Goal: Task Accomplishment & Management: Complete application form

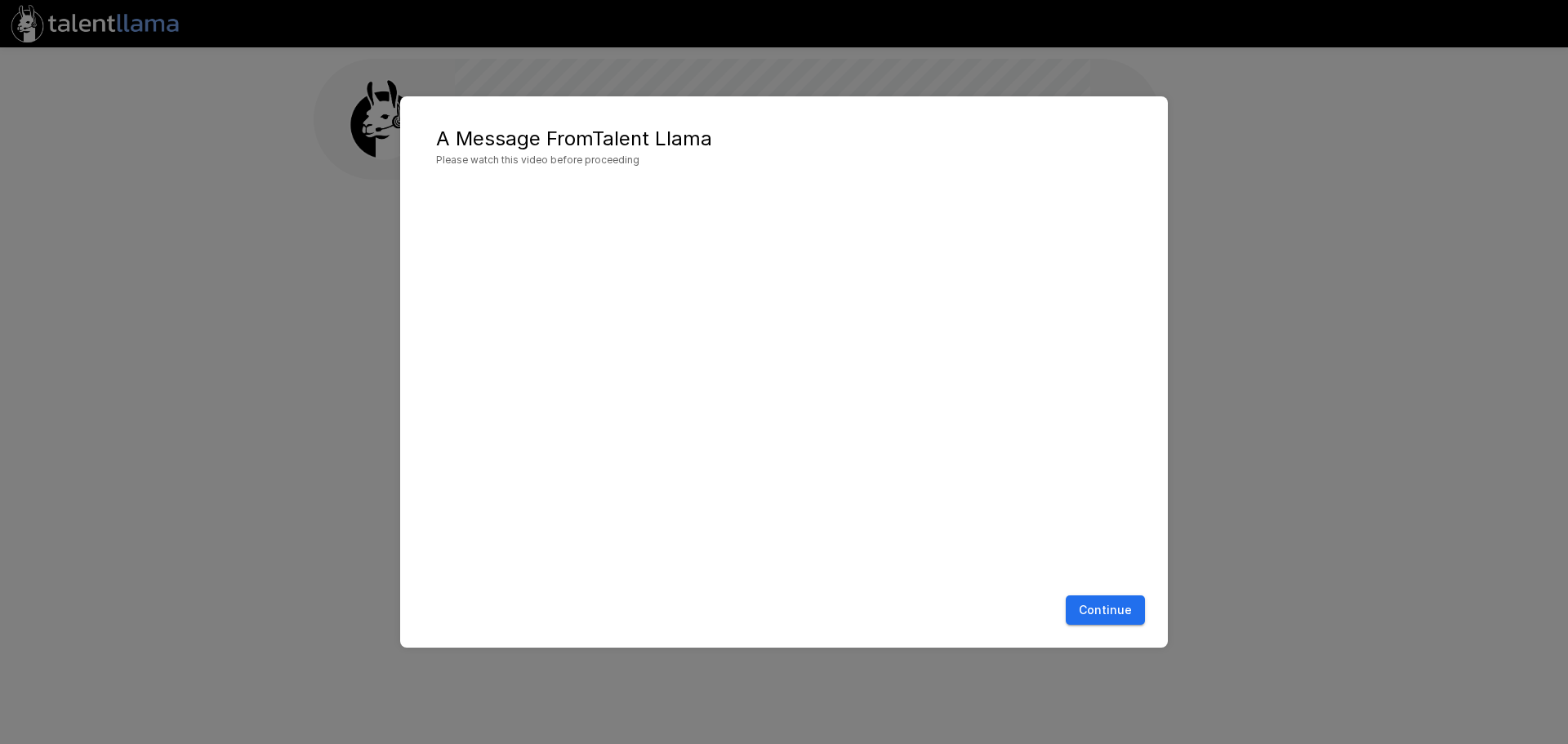
click at [1113, 613] on button "Continue" at bounding box center [1105, 610] width 79 height 30
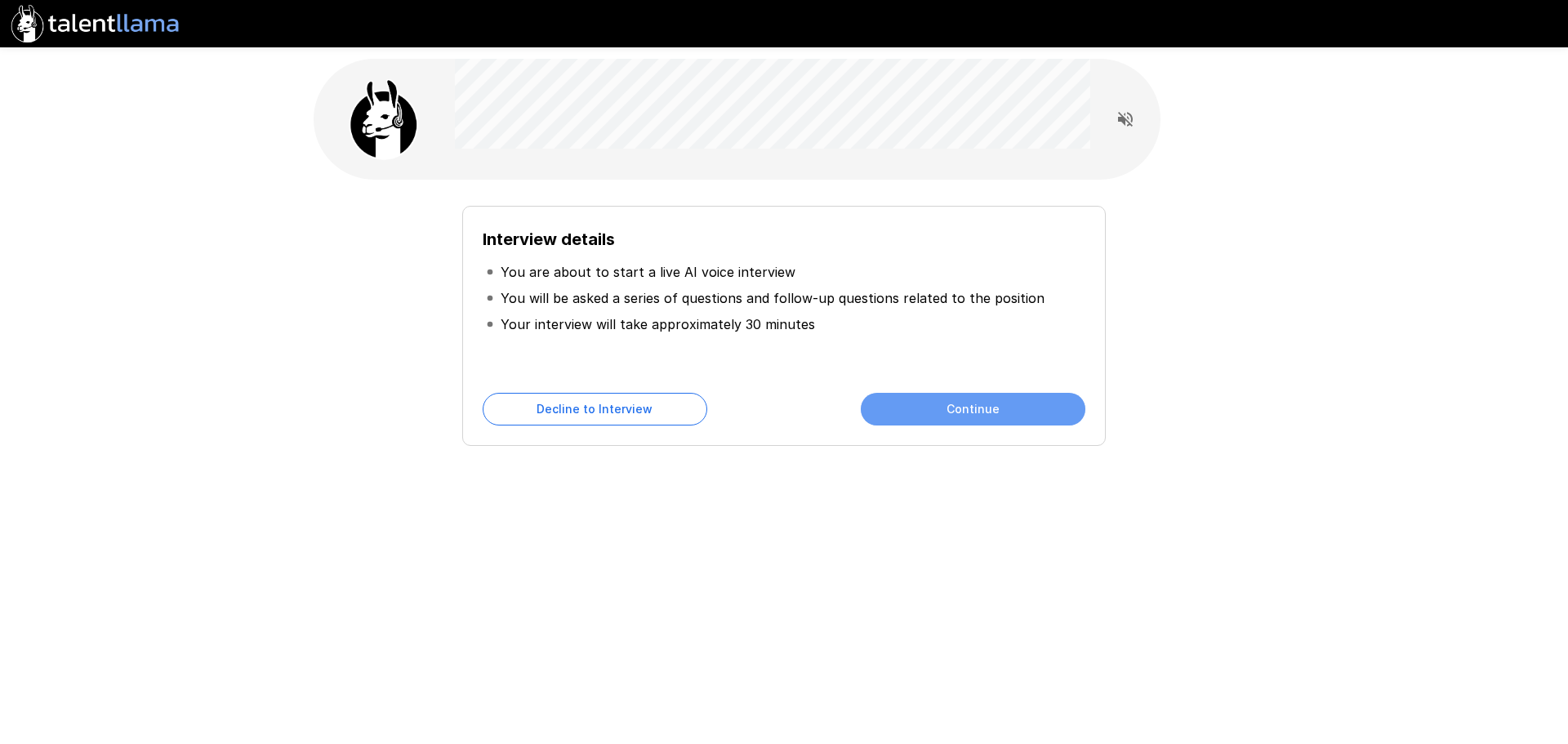
click at [978, 406] on button "Continue" at bounding box center [974, 409] width 224 height 32
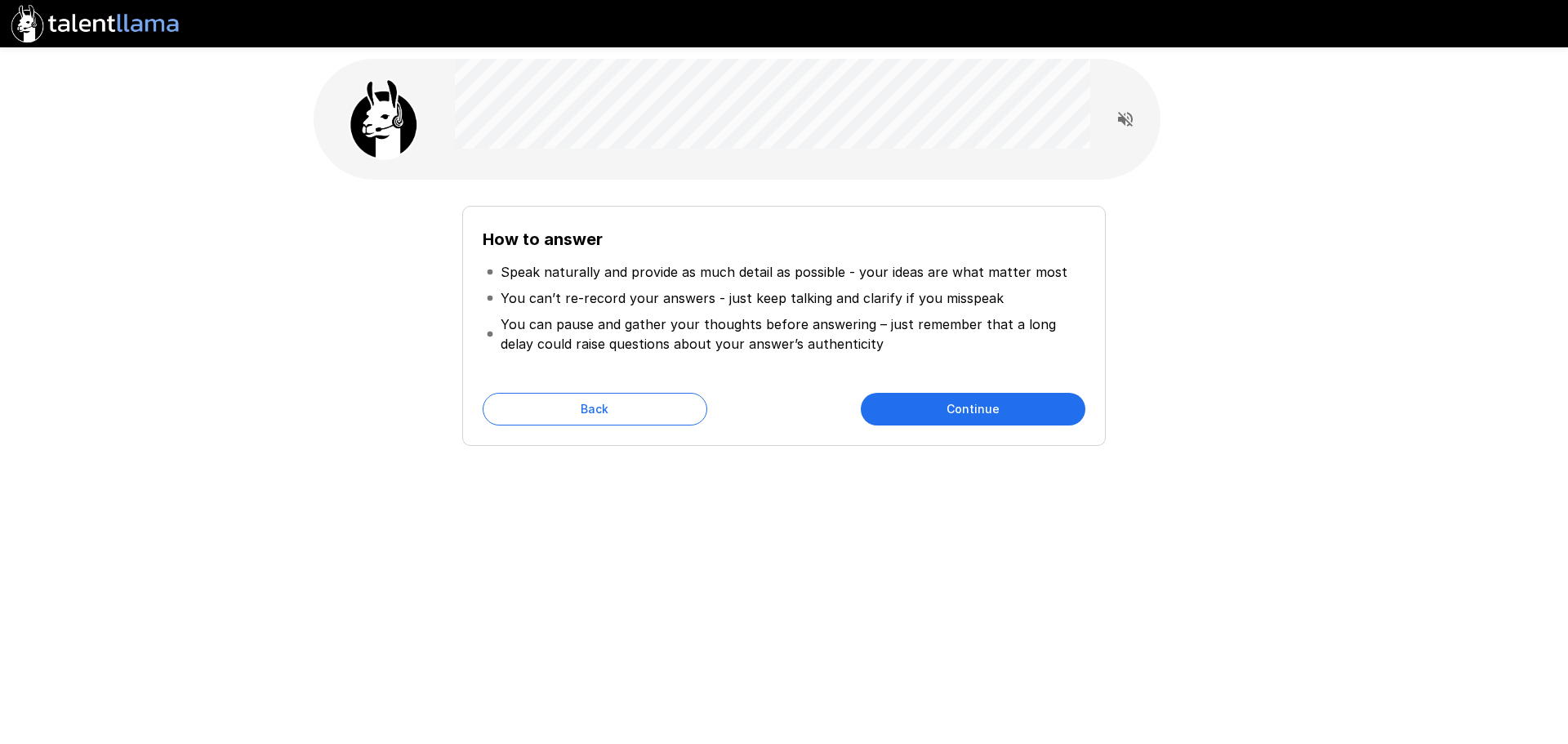
click at [1127, 124] on icon "Read questions aloud" at bounding box center [1126, 120] width 20 height 20
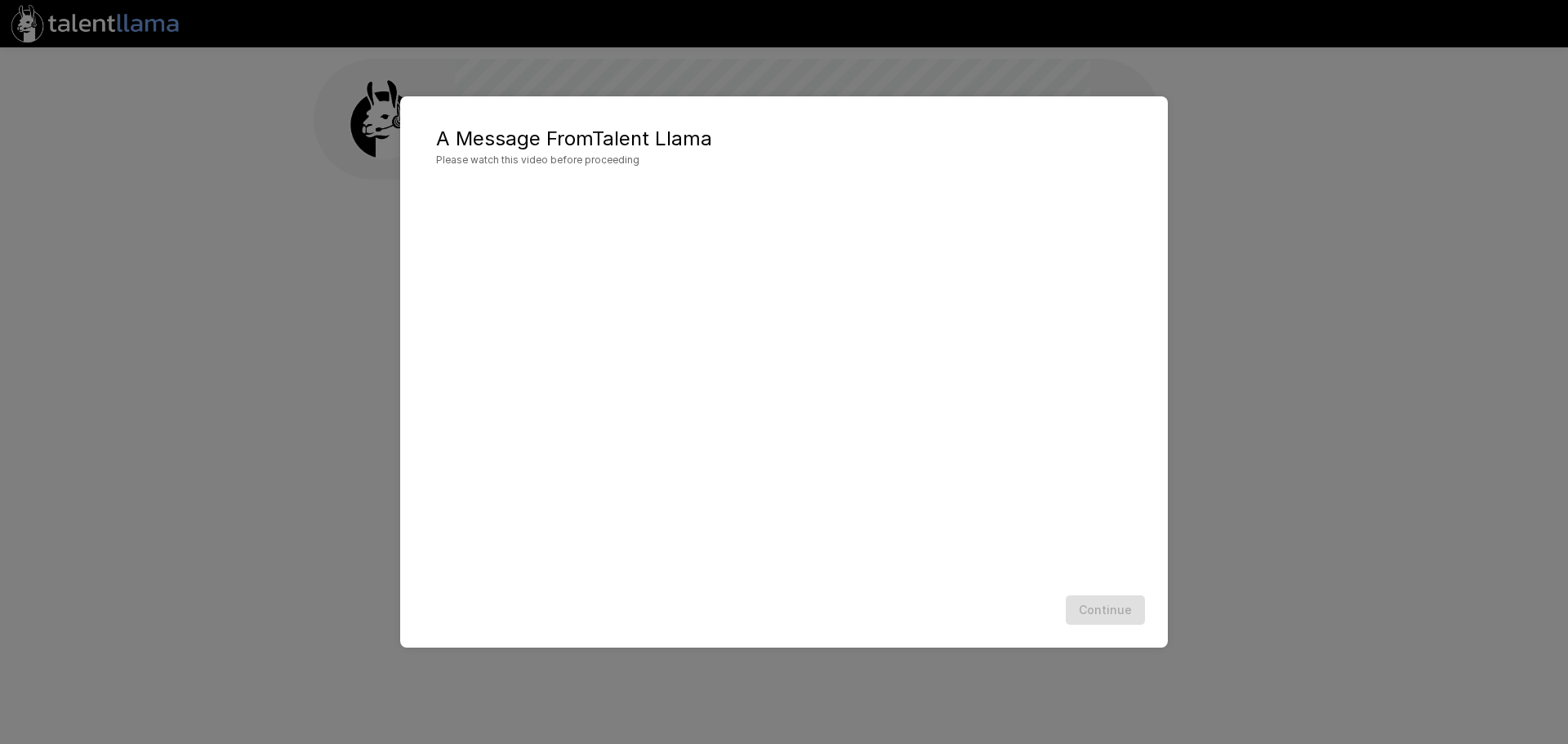
click at [1106, 610] on div "Continue" at bounding box center [784, 610] width 735 height 43
click at [1111, 604] on button "Continue" at bounding box center [1105, 610] width 79 height 30
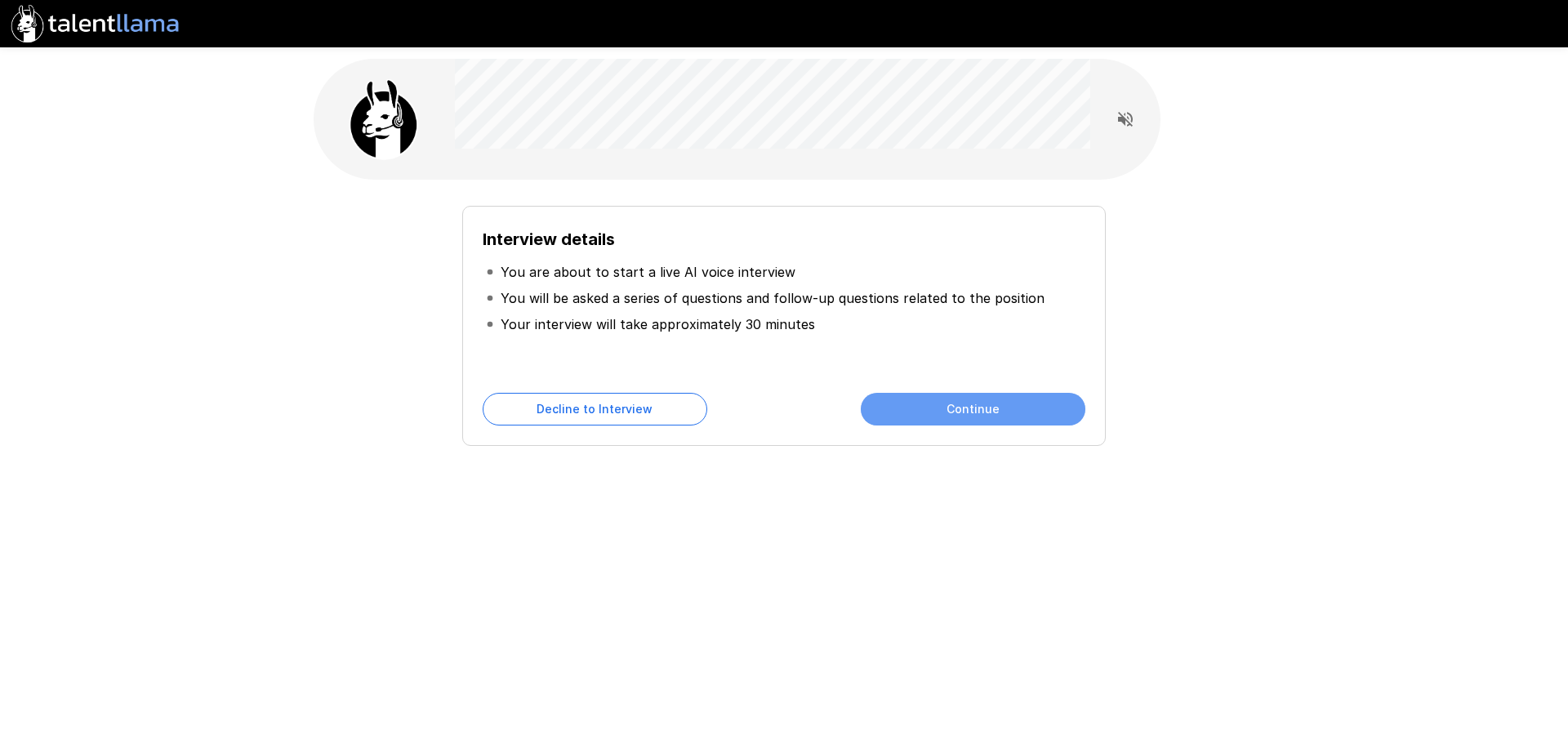
click at [1001, 406] on button "Continue" at bounding box center [974, 409] width 224 height 32
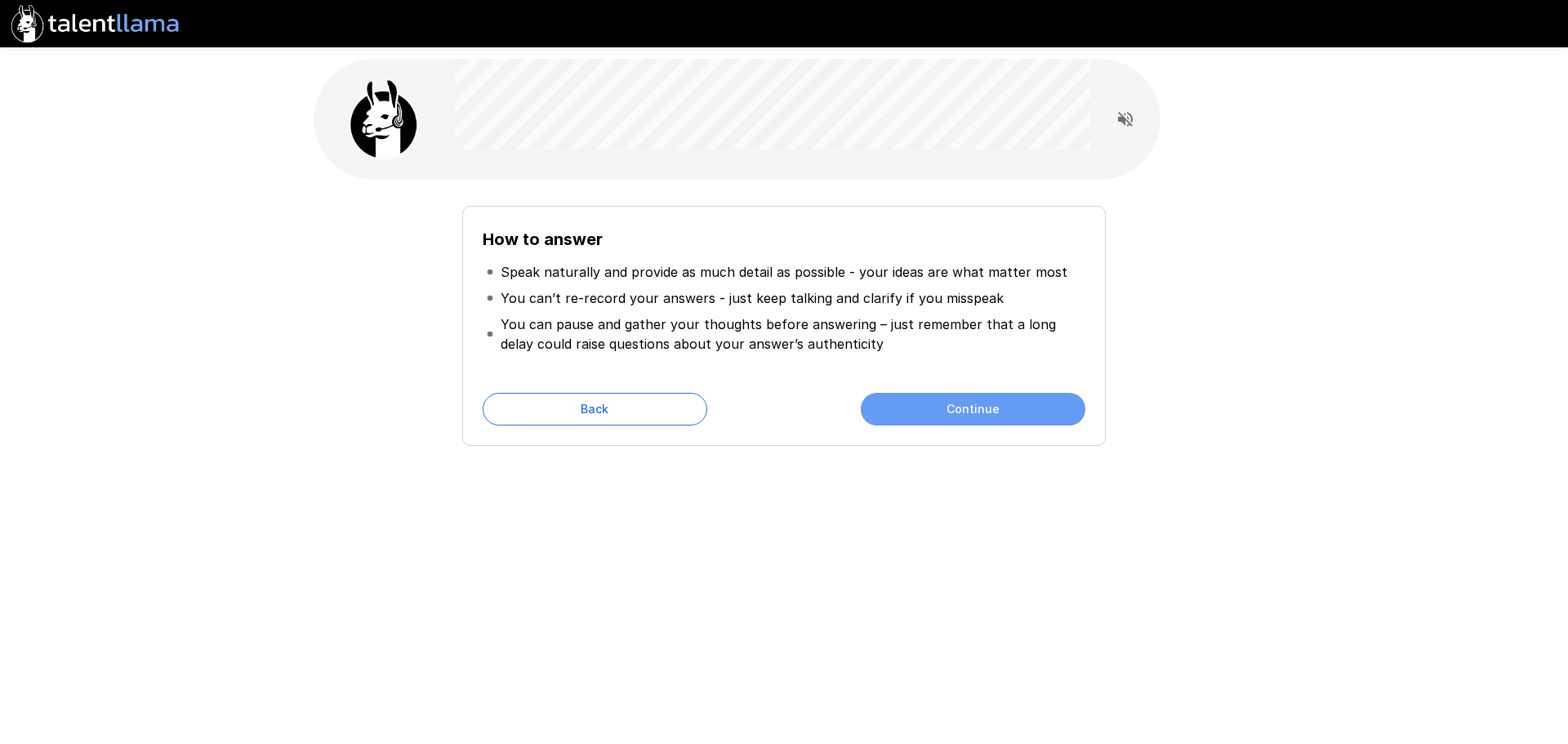
click at [1001, 406] on button "Continue" at bounding box center [974, 409] width 224 height 32
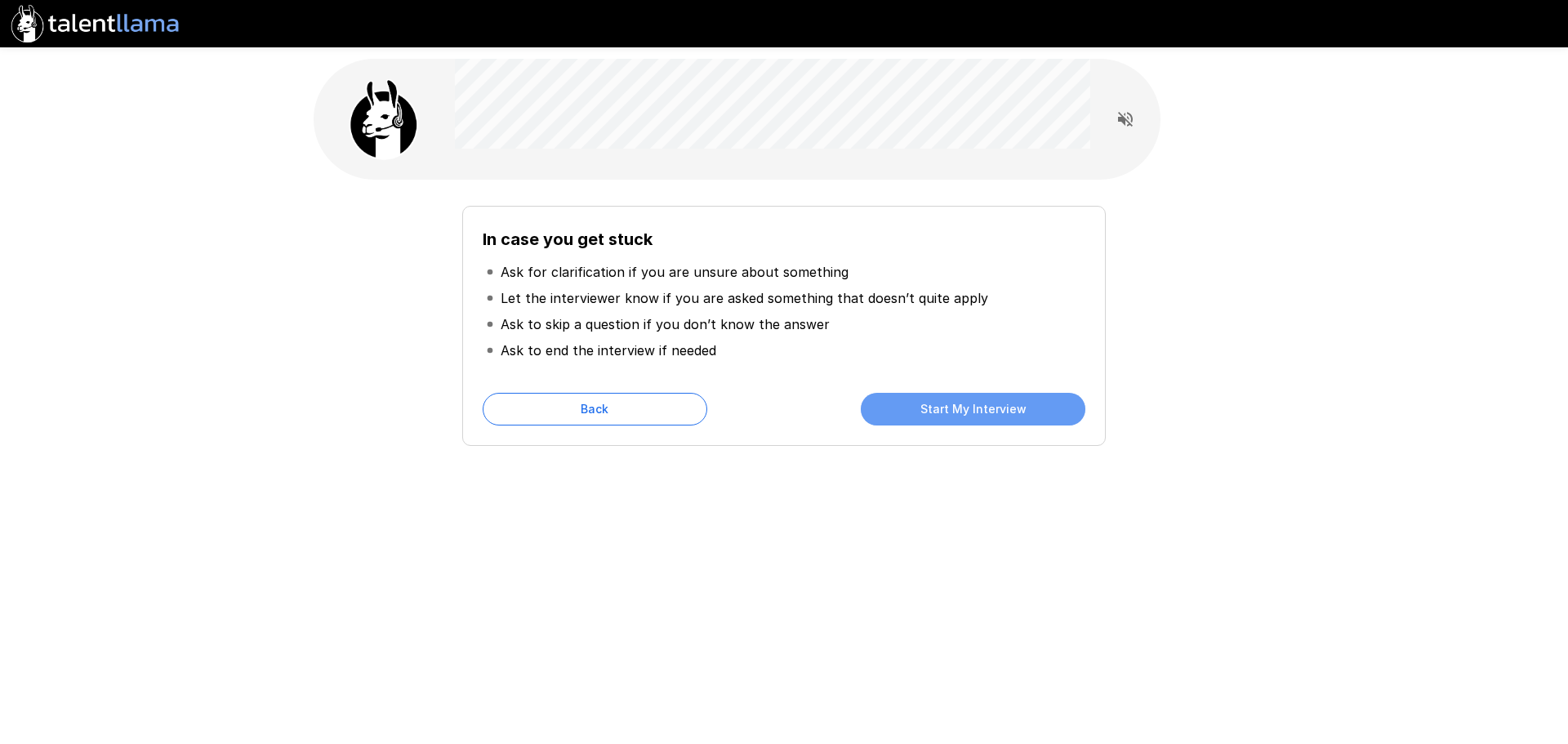
click at [984, 405] on button "Start My Interview" at bounding box center [974, 409] width 224 height 32
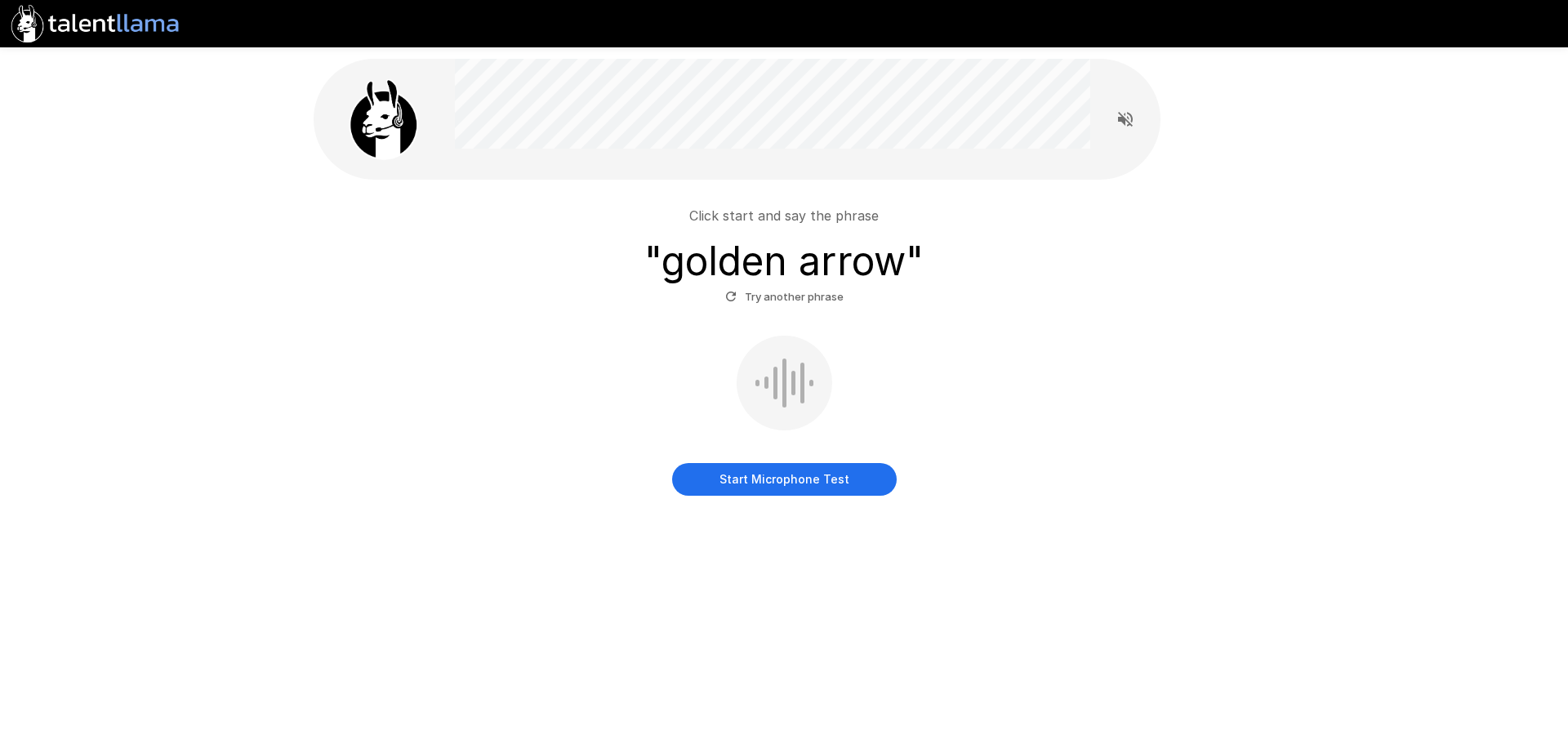
click at [798, 480] on button "Start Microphone Test" at bounding box center [785, 479] width 224 height 32
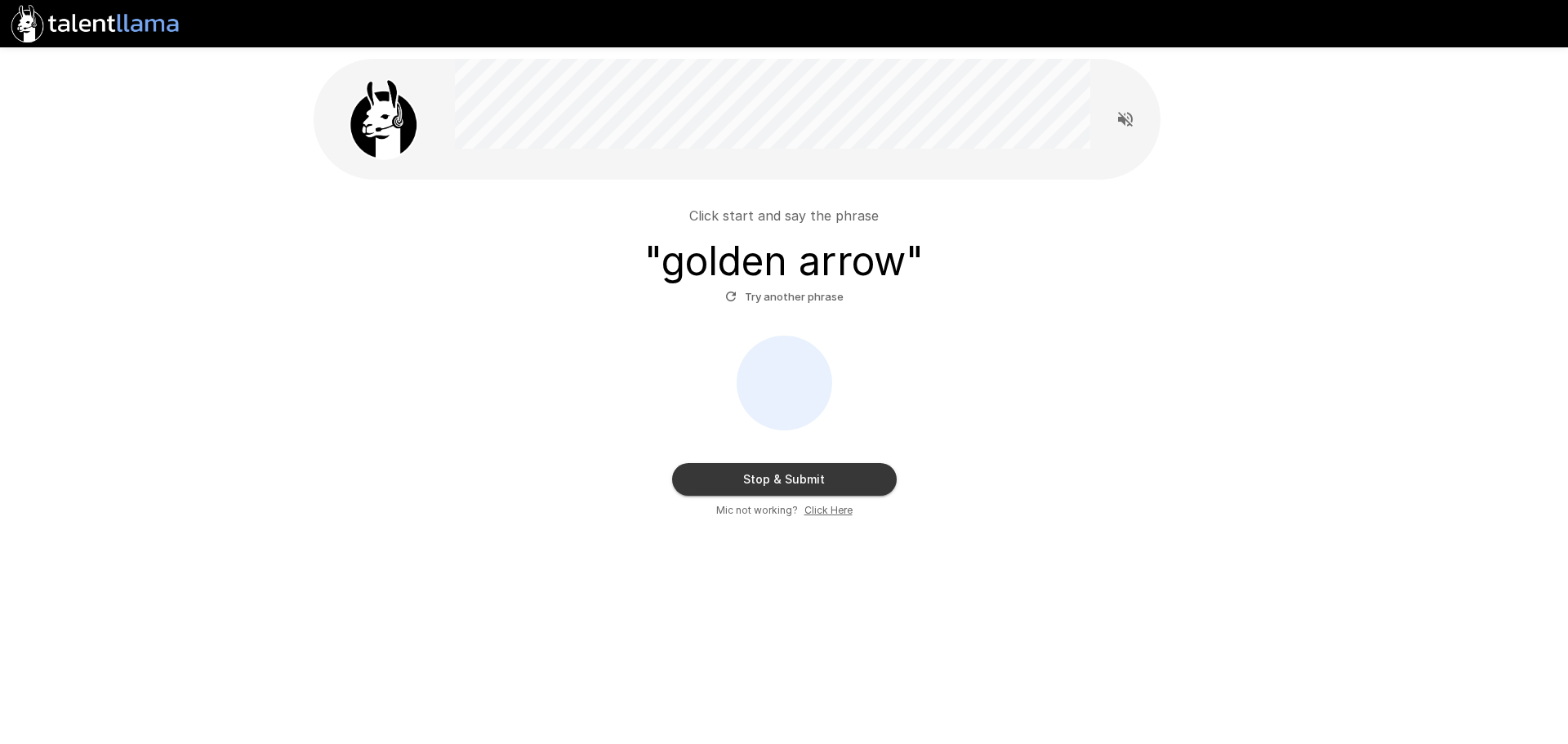
click at [791, 475] on button "Stop & Submit" at bounding box center [785, 479] width 224 height 32
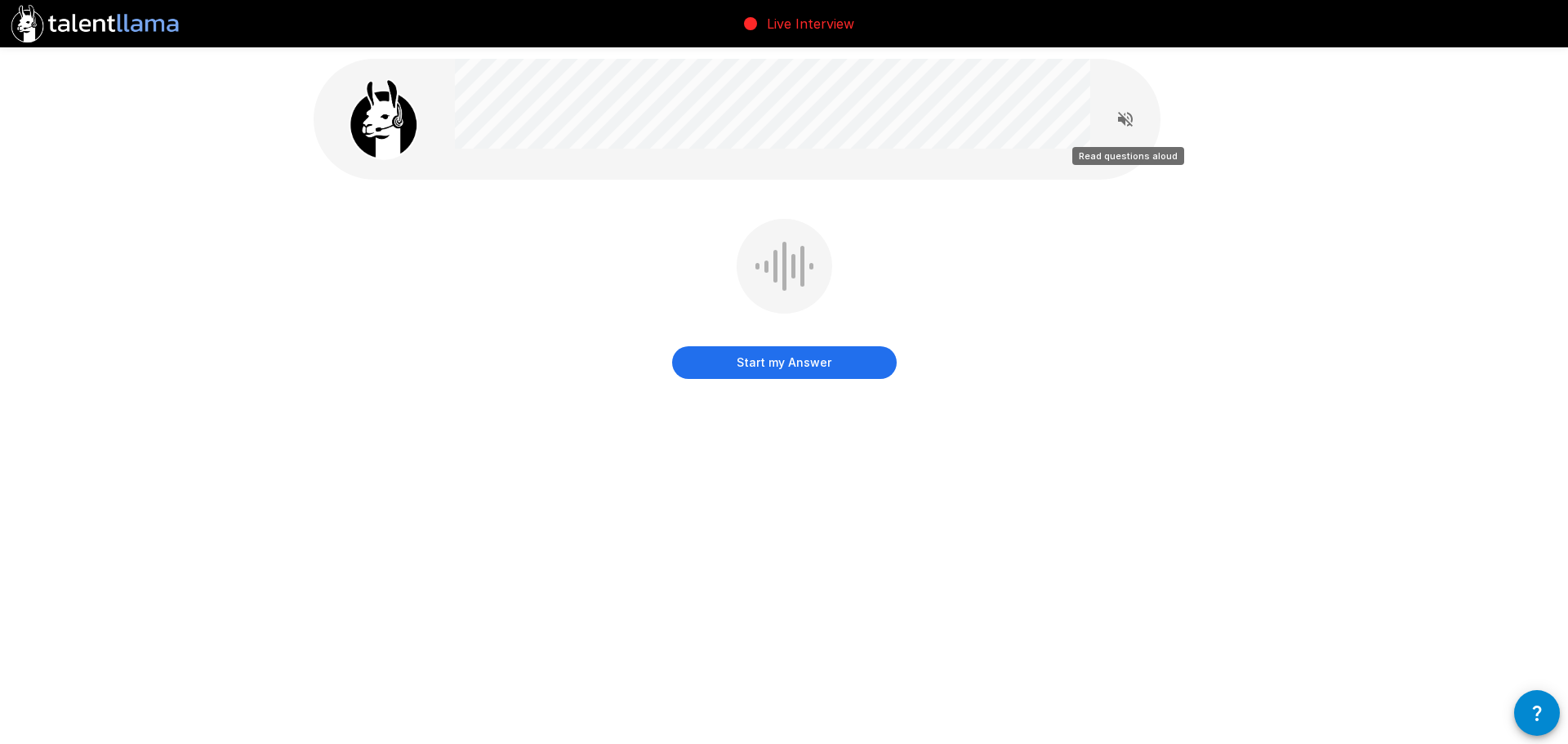
click at [1127, 123] on icon "Read questions aloud" at bounding box center [1126, 120] width 20 height 20
click at [785, 362] on button "Start my Answer" at bounding box center [785, 362] width 224 height 32
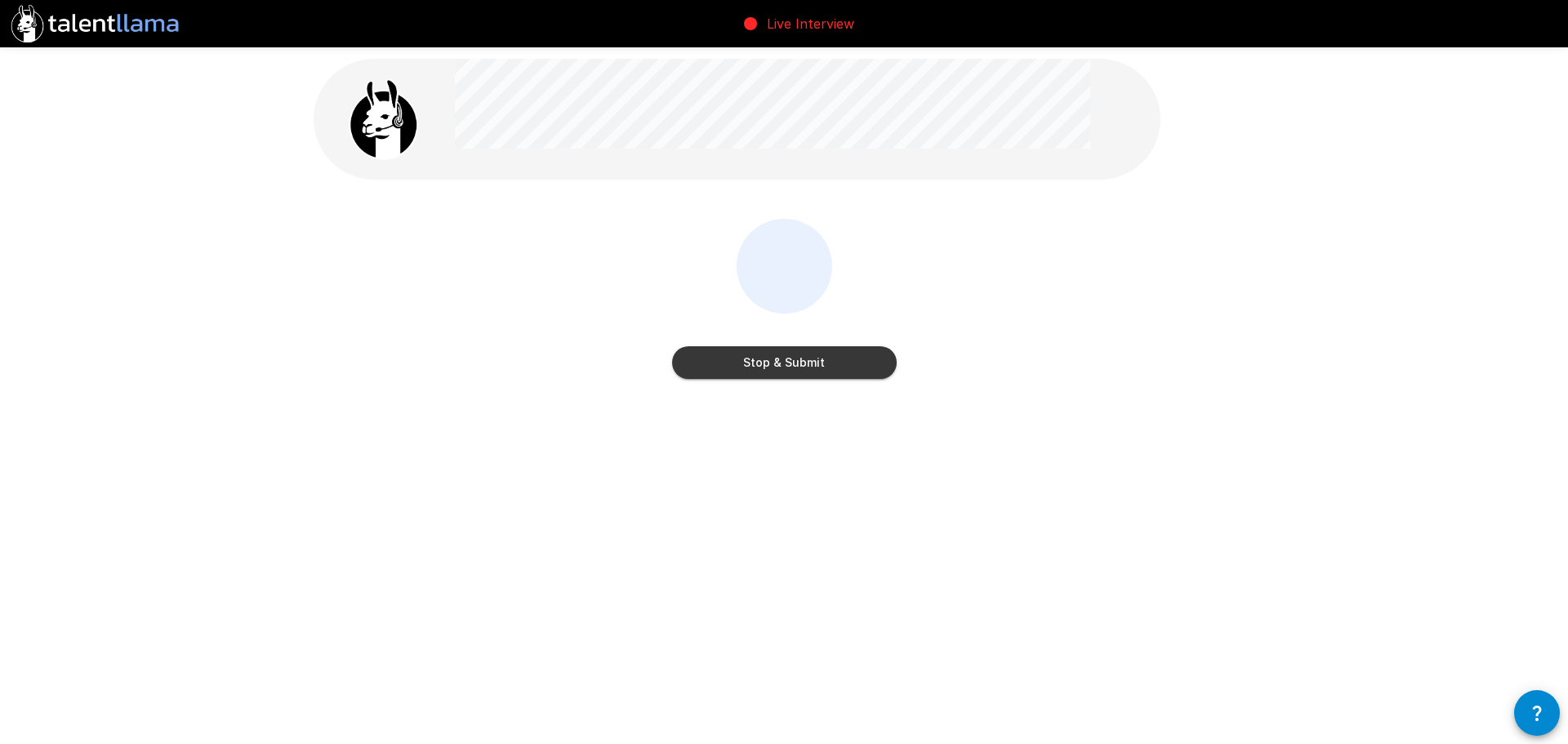
click at [808, 370] on button "Stop & Submit" at bounding box center [785, 362] width 224 height 32
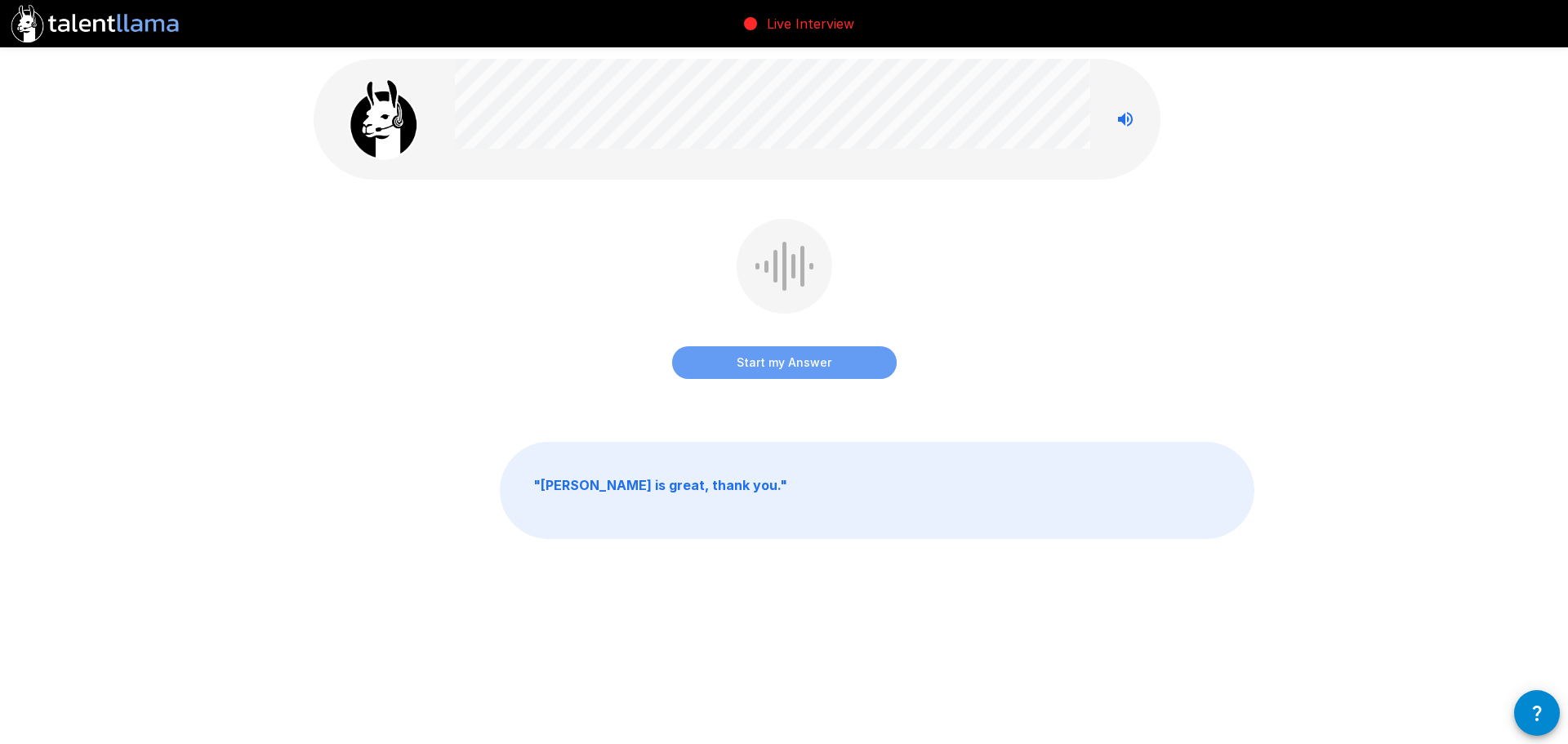
click at [796, 358] on button "Start my Answer" at bounding box center [785, 362] width 224 height 32
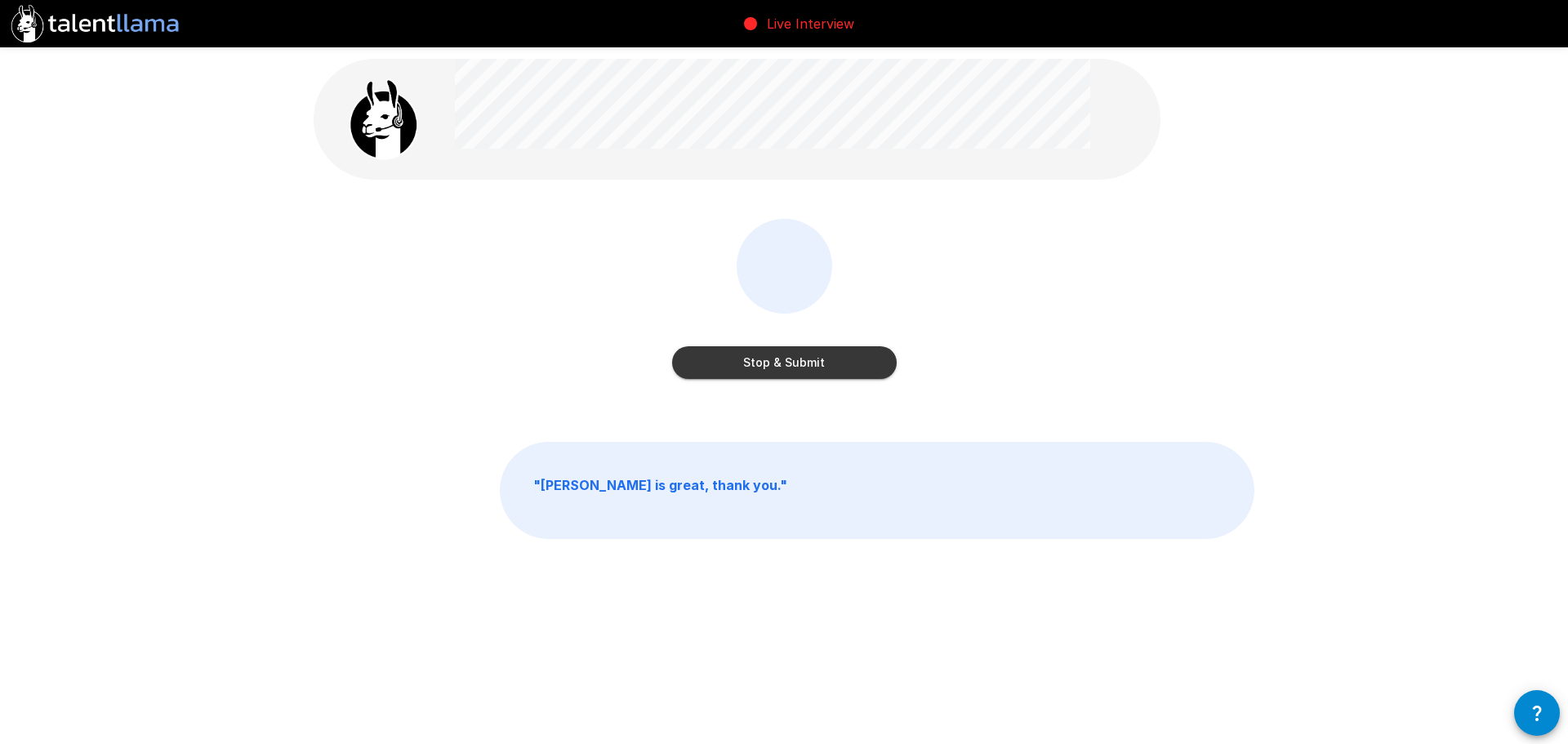
click at [782, 367] on button "Stop & Submit" at bounding box center [785, 362] width 224 height 32
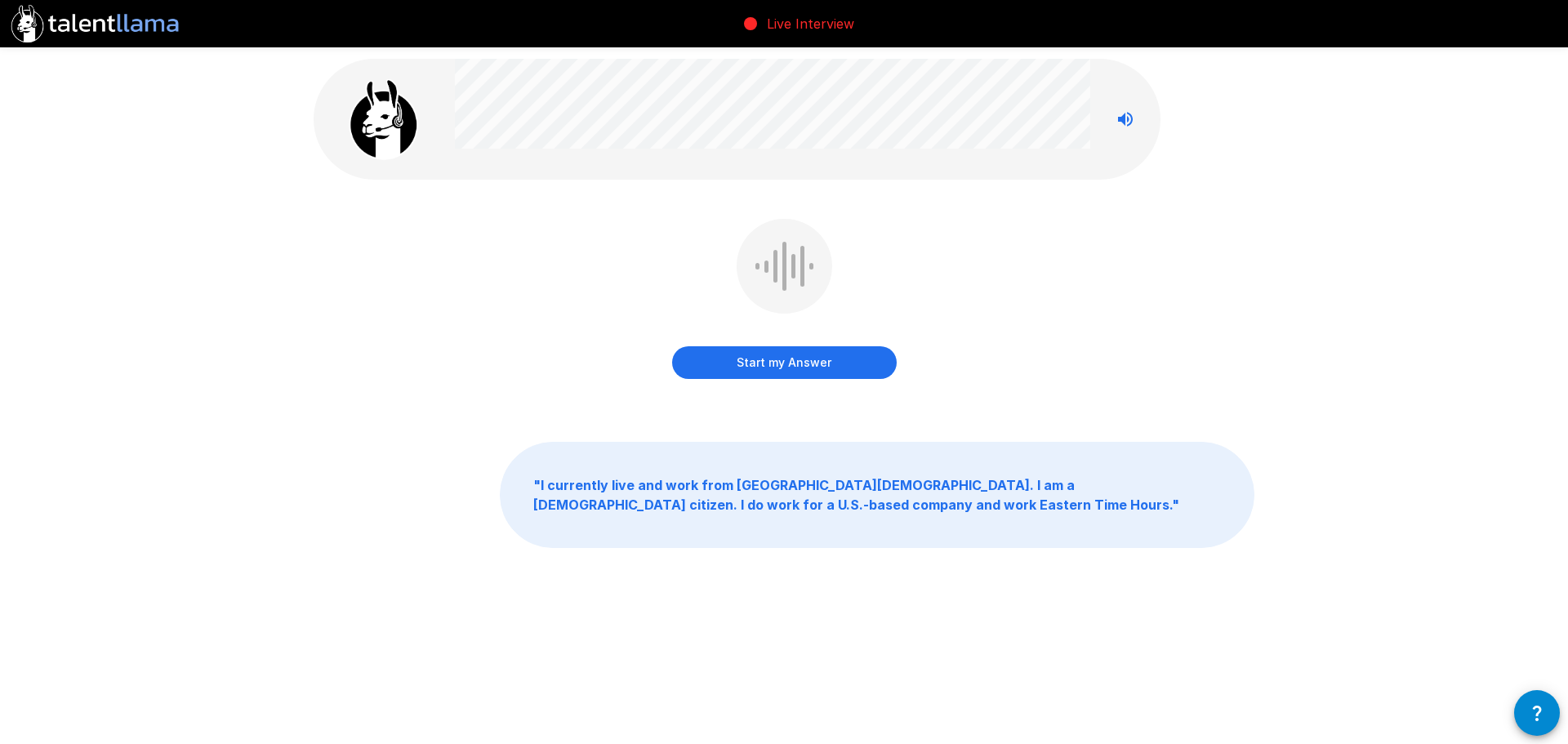
click at [787, 361] on button "Start my Answer" at bounding box center [785, 362] width 224 height 32
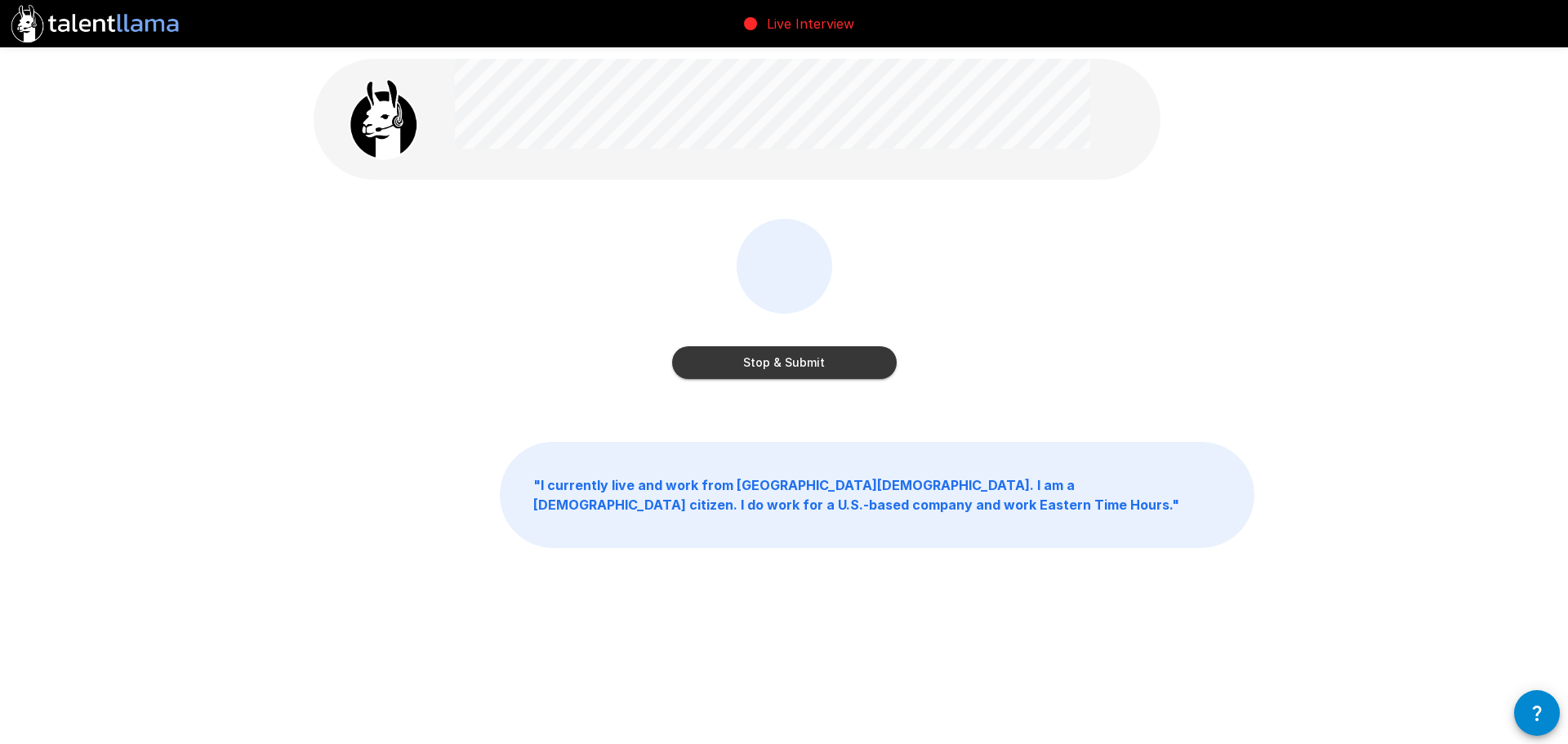
drag, startPoint x: 831, startPoint y: 368, endPoint x: 907, endPoint y: 367, distance: 76.0
click at [831, 368] on button "Stop & Submit" at bounding box center [785, 362] width 224 height 32
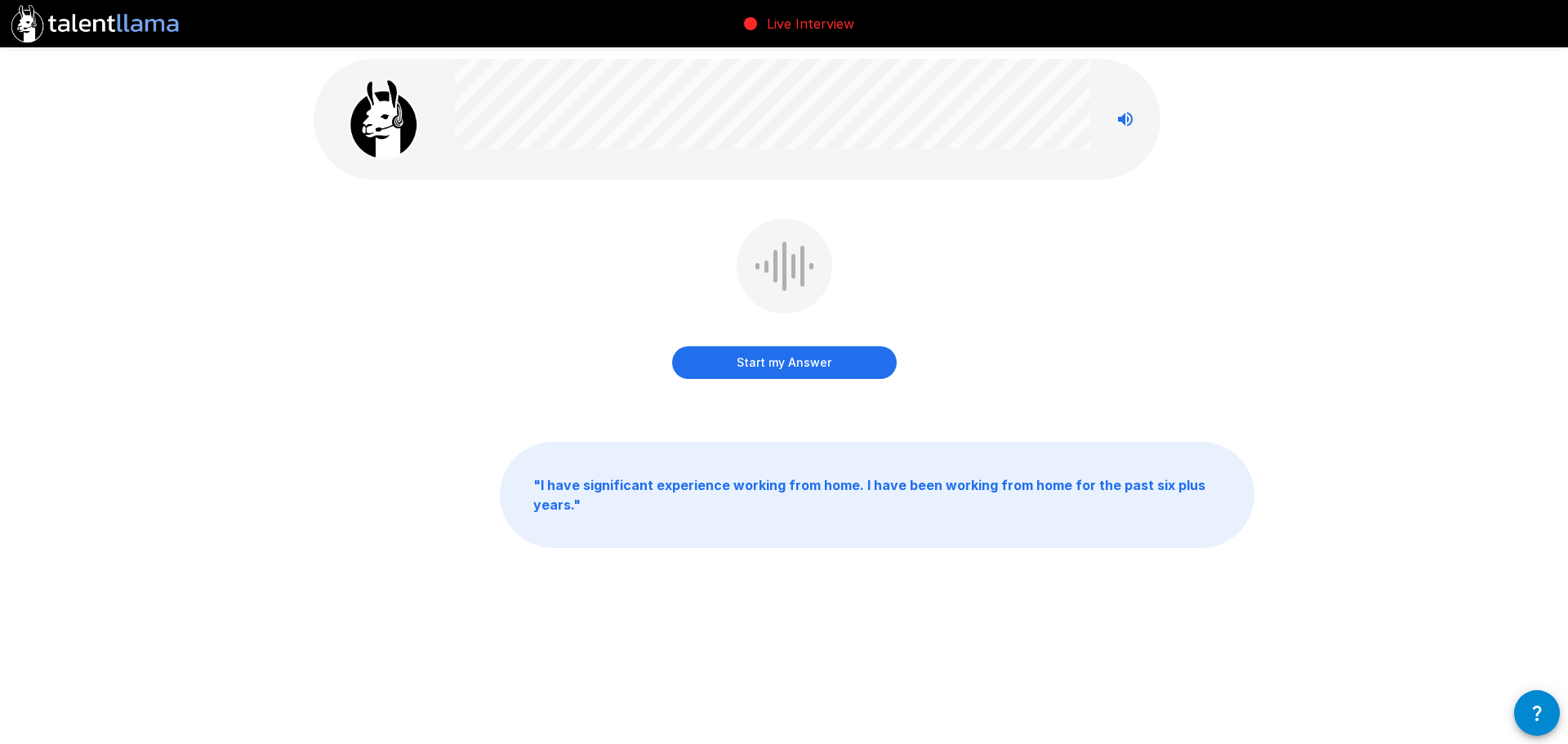
click at [779, 364] on button "Start my Answer" at bounding box center [785, 362] width 224 height 32
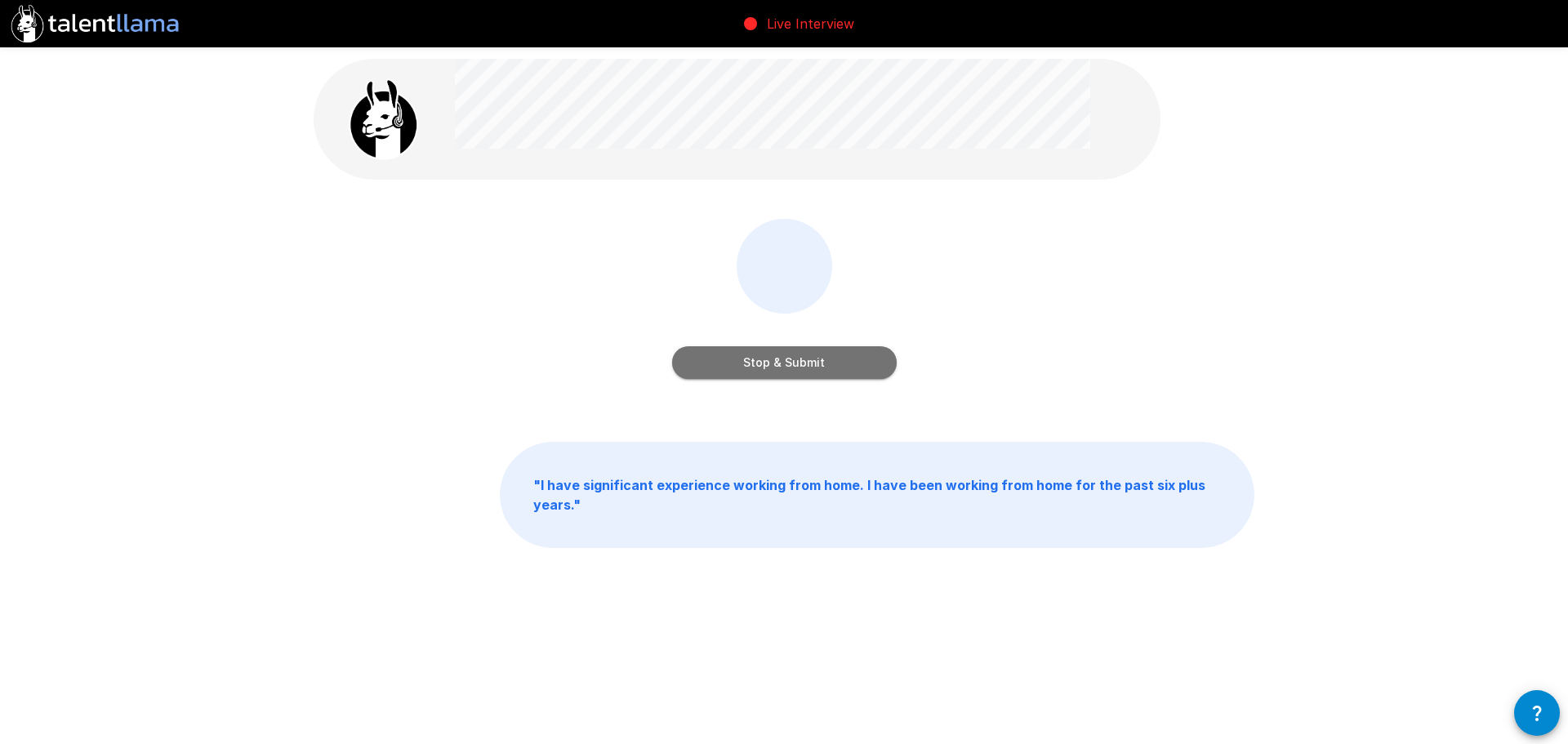
click at [808, 362] on button "Stop & Submit" at bounding box center [785, 362] width 224 height 32
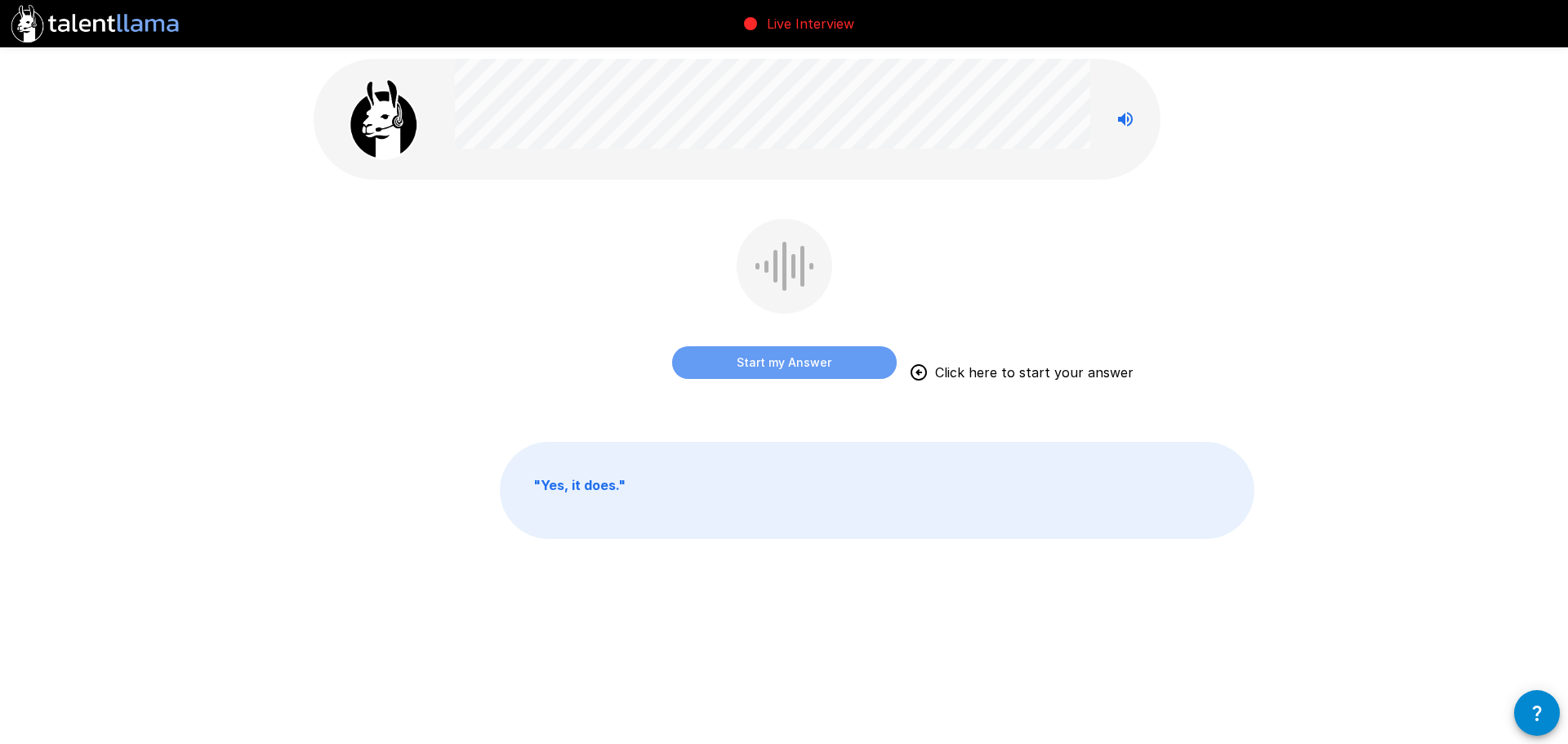
click at [796, 362] on button "Start my Answer" at bounding box center [785, 362] width 224 height 32
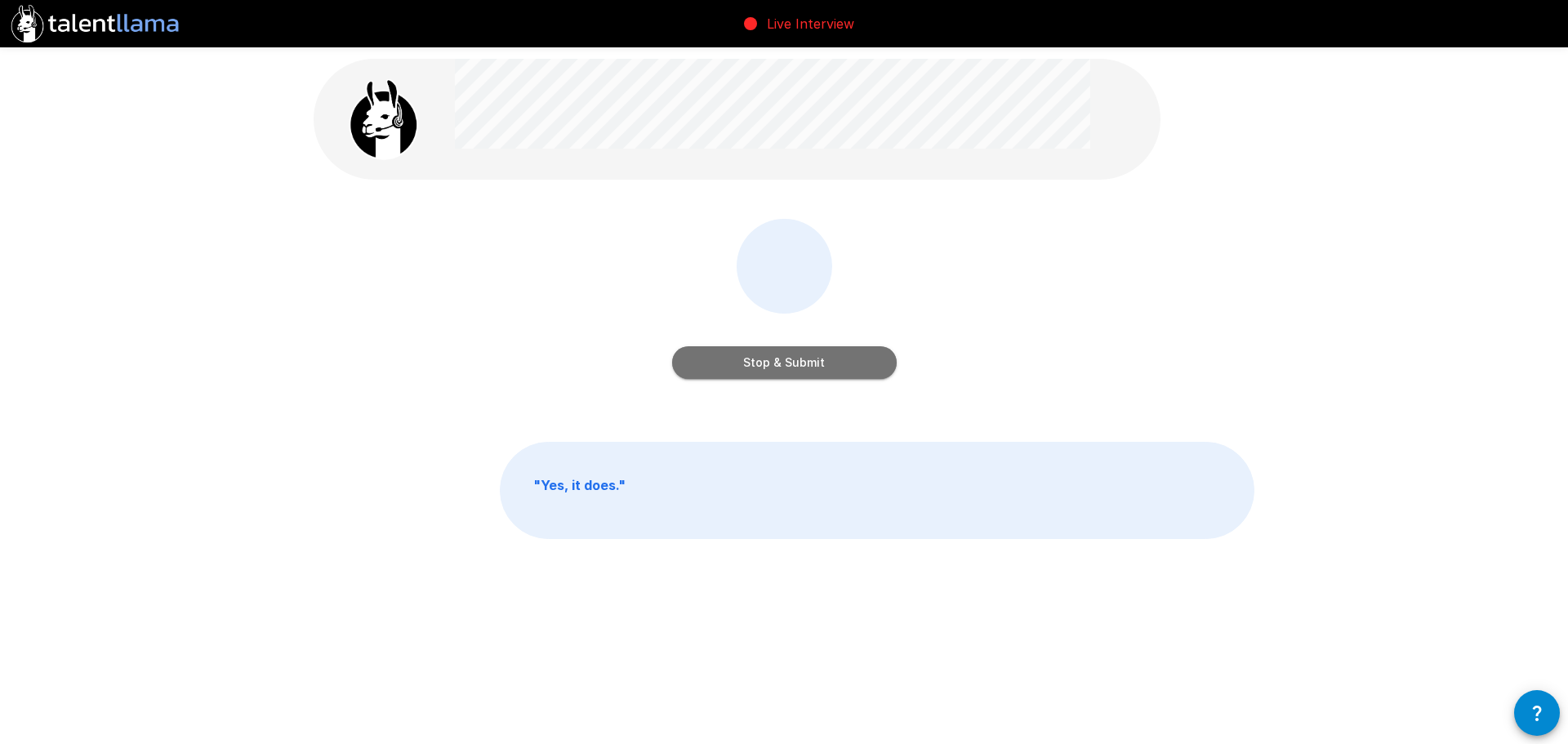
click at [780, 362] on button "Stop & Submit" at bounding box center [785, 362] width 224 height 32
